Goal: Information Seeking & Learning: Learn about a topic

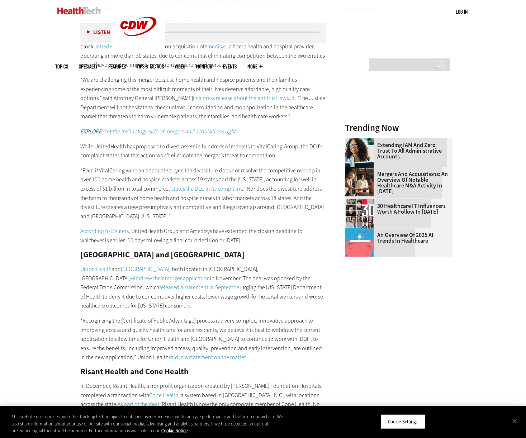
scroll to position [717, 0]
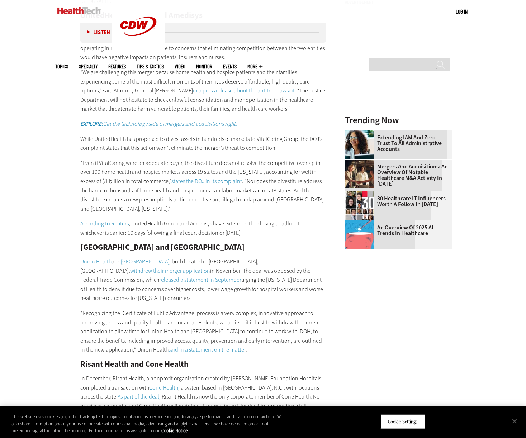
drag, startPoint x: 81, startPoint y: 239, endPoint x: 257, endPoint y: 236, distance: 176.0
click at [257, 243] on h2 "[GEOGRAPHIC_DATA] and [GEOGRAPHIC_DATA]" at bounding box center [203, 247] width 246 height 8
copy h2 "[GEOGRAPHIC_DATA] and [GEOGRAPHIC_DATA]"
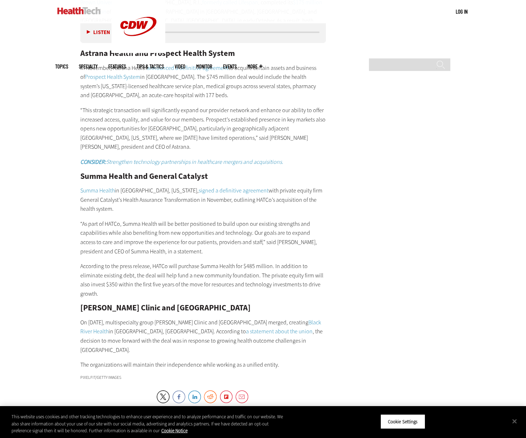
scroll to position [1577, 0]
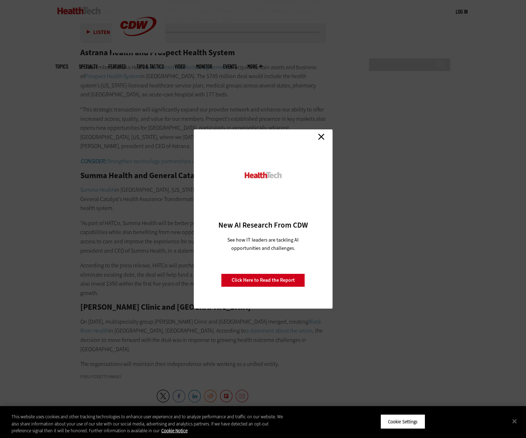
click at [327, 134] on div "Close New AI Research From CDW See how IT leaders are tackling AI opportunities…" at bounding box center [263, 218] width 139 height 179
click at [322, 135] on link "Close" at bounding box center [321, 136] width 11 height 11
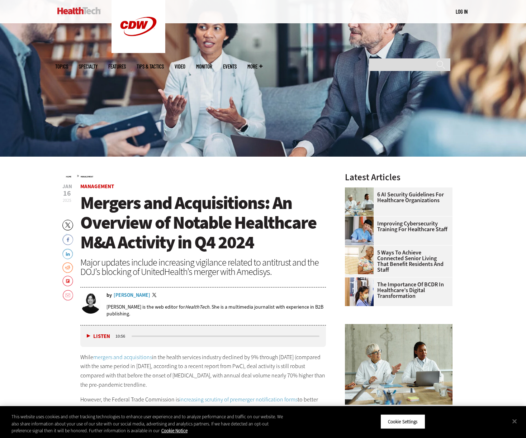
scroll to position [0, 0]
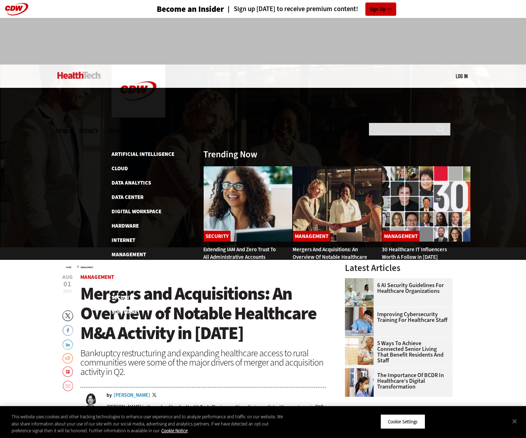
click at [68, 128] on span "Topics" at bounding box center [61, 130] width 13 height 5
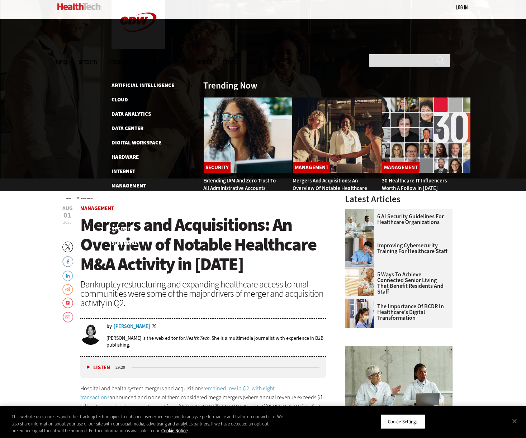
scroll to position [72, 0]
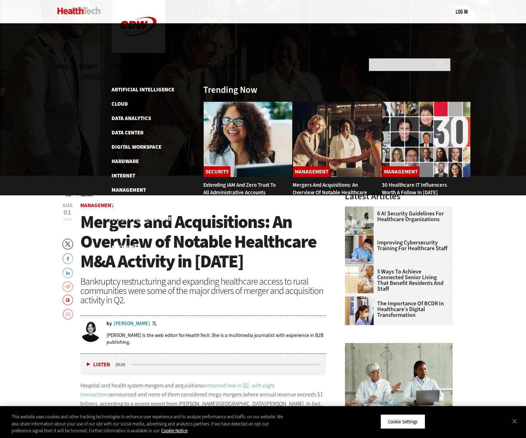
click at [166, 55] on ul "Topics Specialty Features Tips & Tactics Video MonITor Events More Search" at bounding box center [164, 66] width 218 height 23
click at [126, 64] on link "Features" at bounding box center [117, 66] width 18 height 5
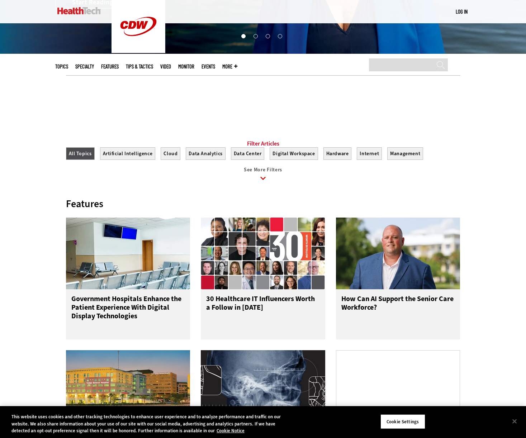
click at [269, 181] on icon at bounding box center [263, 178] width 16 height 16
